Goal: Task Accomplishment & Management: Use online tool/utility

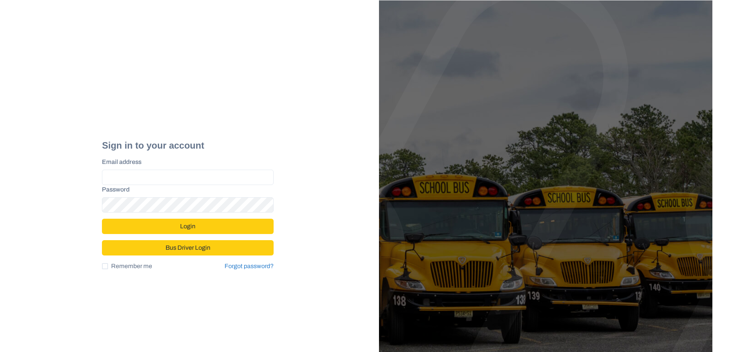
type input "**********"
click at [188, 225] on button "Login" at bounding box center [188, 226] width 172 height 15
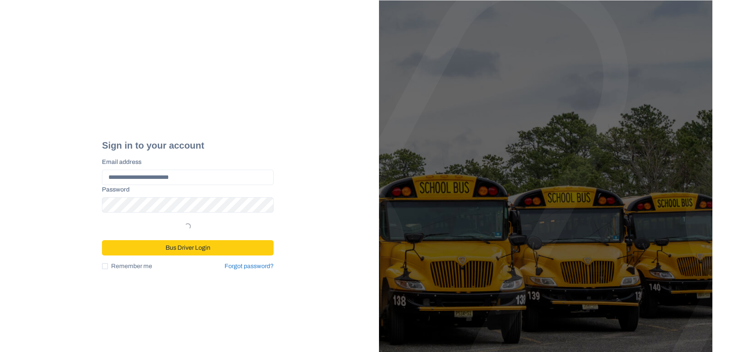
select select "*"
select select "****"
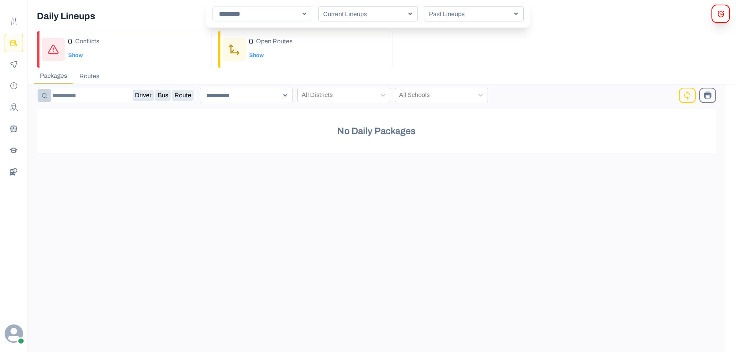
click at [284, 95] on input "**********" at bounding box center [246, 95] width 93 height 15
click at [14, 25] on icon "Route Templates" at bounding box center [14, 22] width 8 height 8
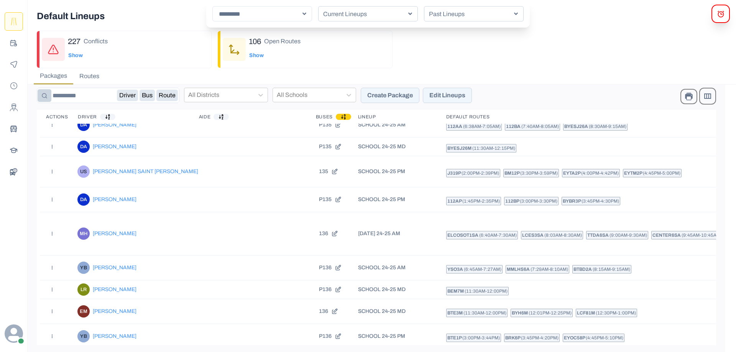
scroll to position [5628, 0]
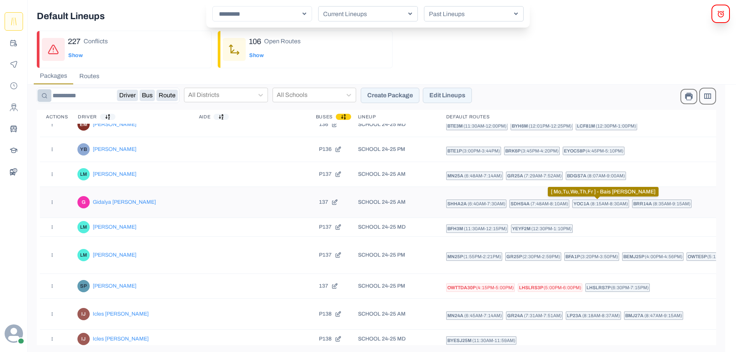
click at [653, 203] on span "( 8:35am - 9:15am )" at bounding box center [672, 203] width 38 height 5
click at [591, 226] on div "BFH3M ( 11:30am - 12:15pm ) YEYF2M ( 12:30pm - 1:10pm )" at bounding box center [639, 230] width 387 height 11
click at [653, 204] on span "( 8:35am - 9:15am )" at bounding box center [672, 203] width 38 height 5
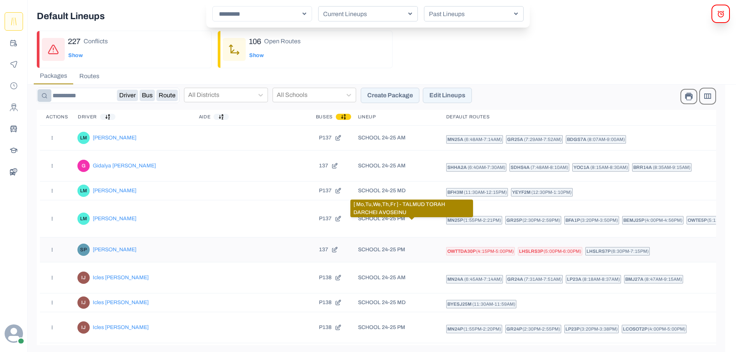
scroll to position [5705, 0]
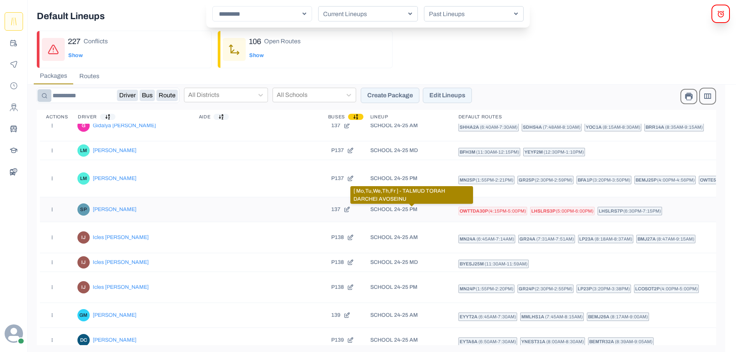
click at [488, 213] on span "( 4:15pm - 5:00pm )" at bounding box center [507, 210] width 38 height 5
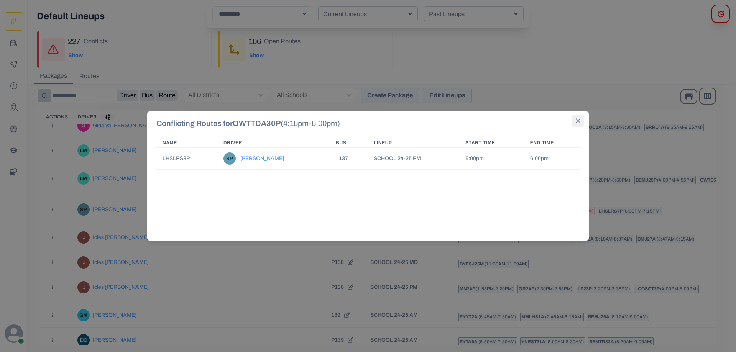
click at [578, 120] on icon "Close" at bounding box center [578, 120] width 5 height 5
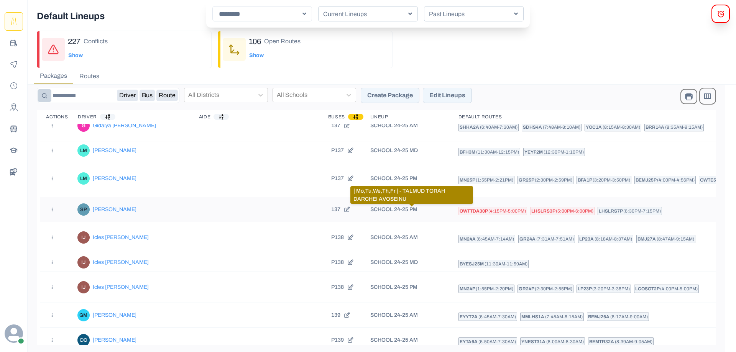
click at [459, 212] on span "OWTTDA30P" at bounding box center [473, 210] width 29 height 5
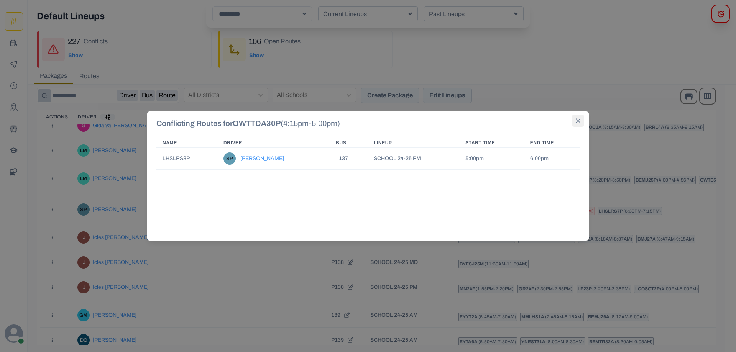
click at [578, 120] on icon "Close" at bounding box center [578, 120] width 5 height 5
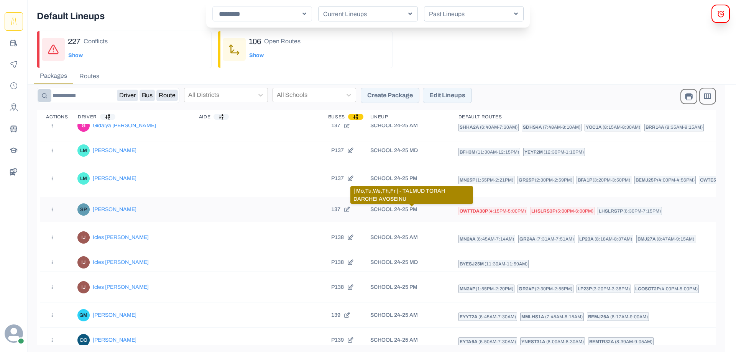
click at [459, 212] on span "OWTTDA30P" at bounding box center [473, 210] width 29 height 5
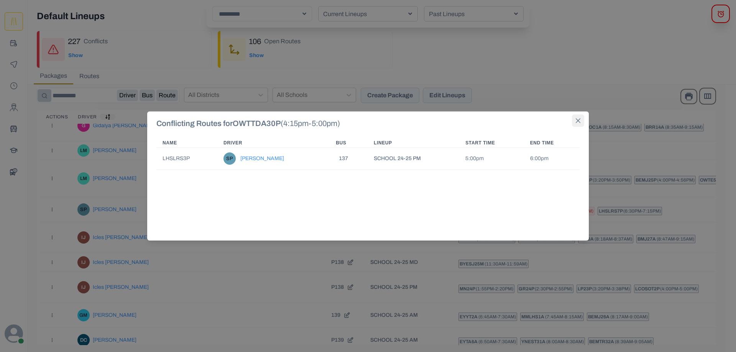
click at [579, 122] on icon "Close" at bounding box center [578, 120] width 5 height 5
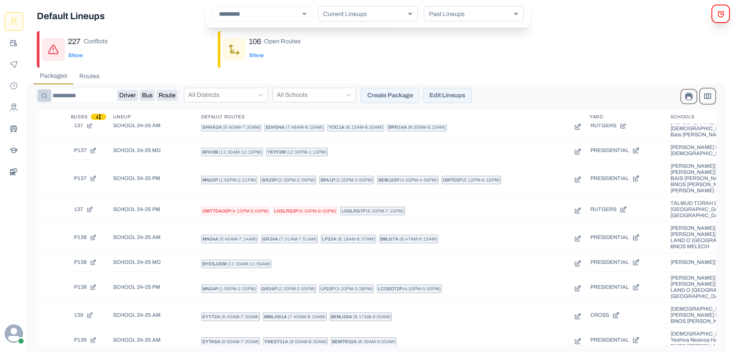
scroll to position [5705, 262]
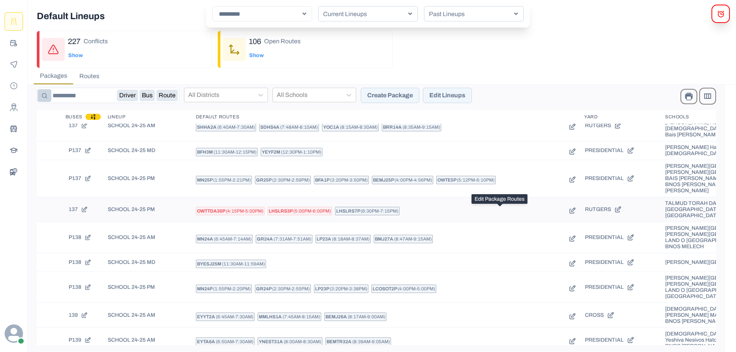
click at [568, 208] on icon "Edit Route" at bounding box center [572, 211] width 8 height 8
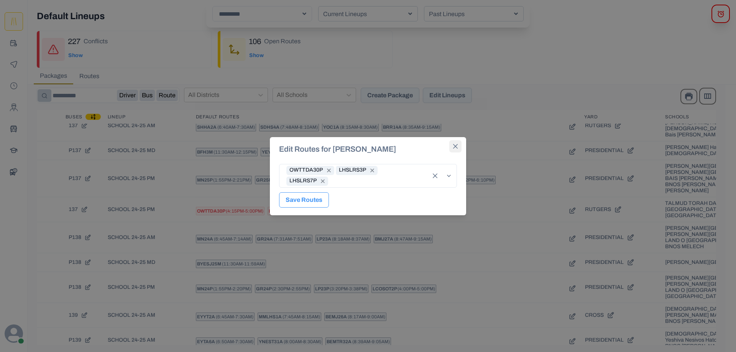
click at [455, 148] on icon "Close" at bounding box center [455, 146] width 5 height 5
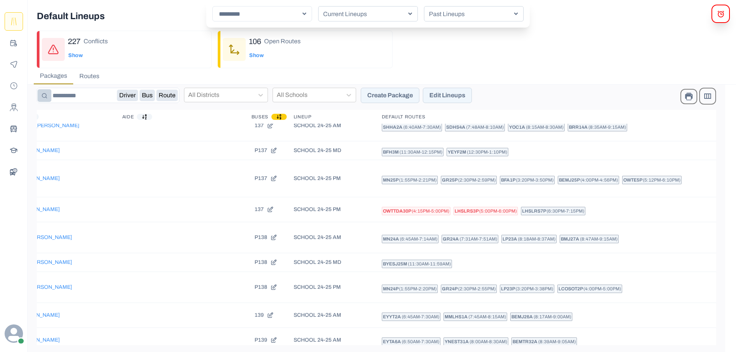
scroll to position [5705, 0]
